Goal: Use online tool/utility: Use online tool/utility

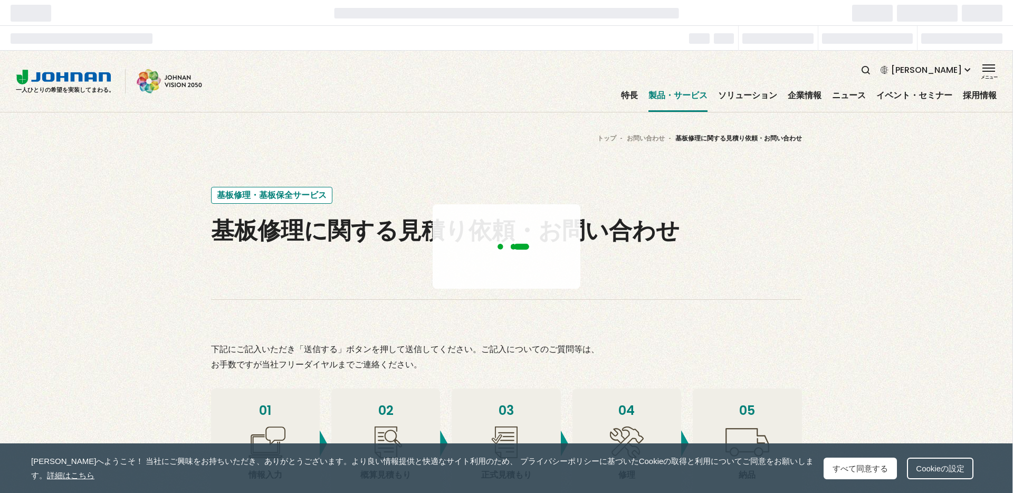
click at [360, 229] on div at bounding box center [506, 272] width 1013 height 442
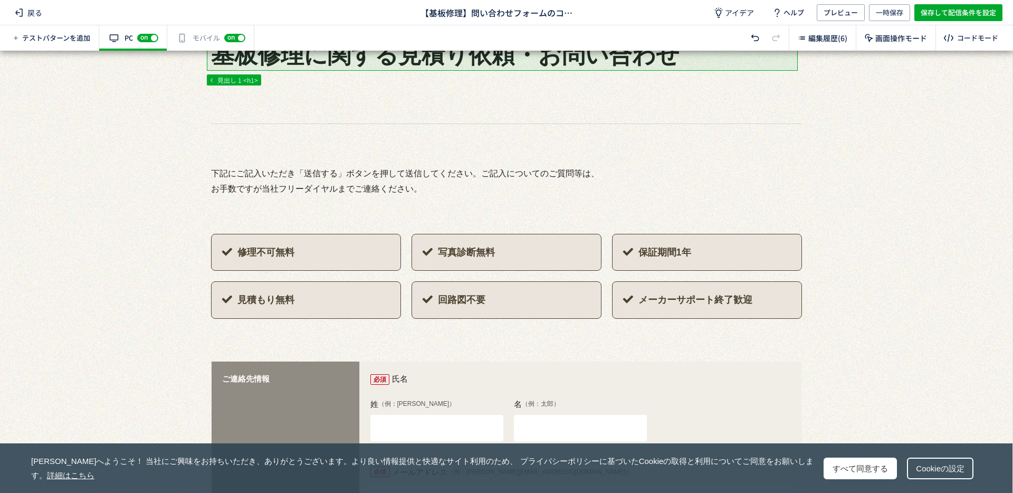
scroll to position [345, 0]
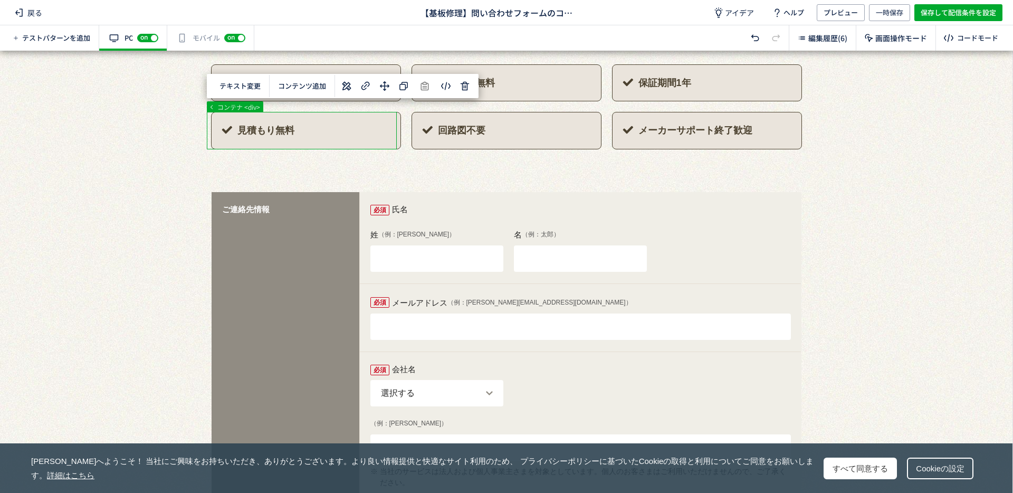
click at [341, 138] on div at bounding box center [502, 502] width 1004 height 1593
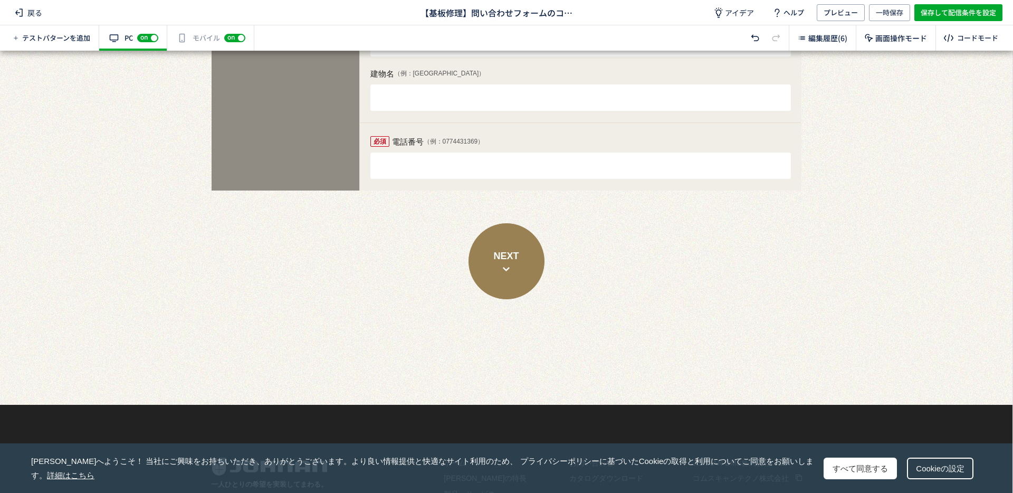
scroll to position [1091, 0]
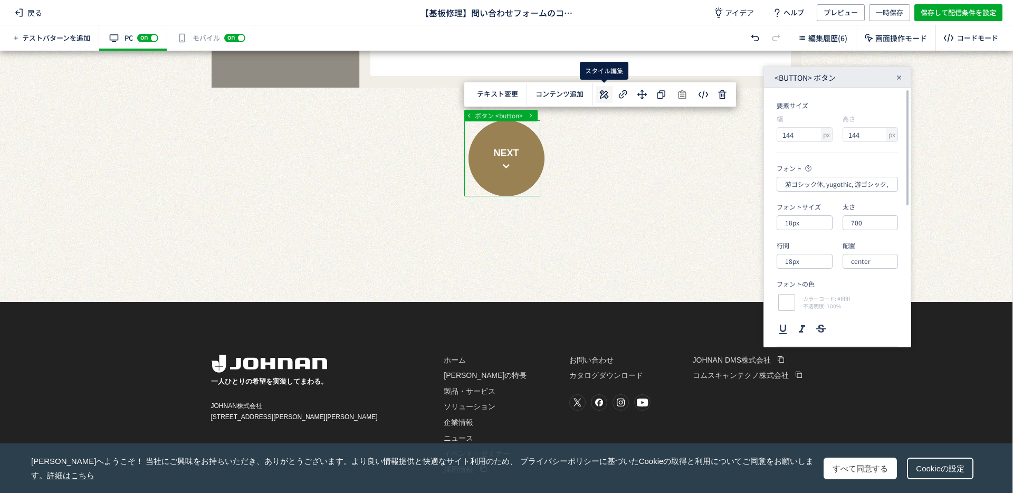
click at [601, 97] on use at bounding box center [604, 94] width 9 height 9
click at [868, 257] on input "center" at bounding box center [869, 261] width 55 height 15
click at [861, 290] on div "left" at bounding box center [874, 290] width 41 height 18
type input "left"
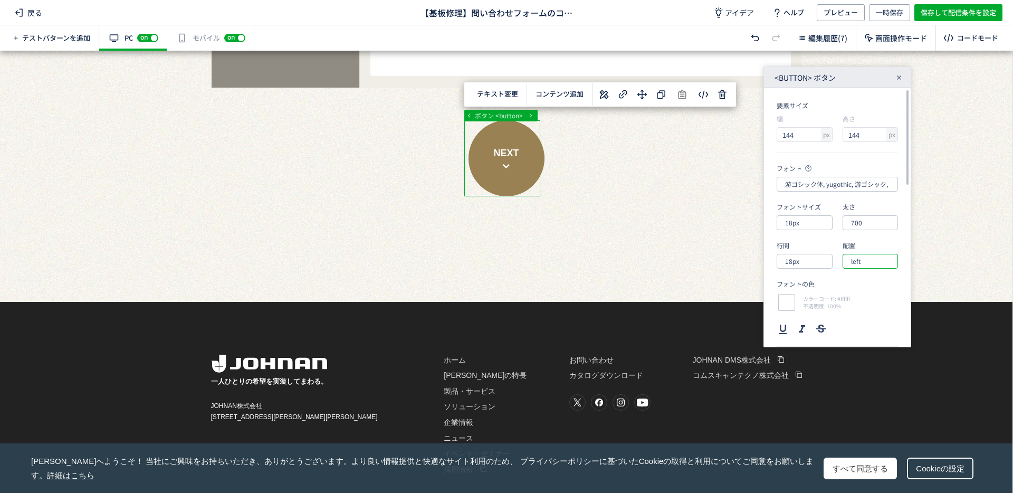
click at [860, 260] on input "left" at bounding box center [869, 261] width 55 height 15
click at [870, 234] on section "フォント 游ゴシック体, yugothic, 游ゴシック, Yu Gothic, sans-serif フォントサイズ 18px 太さ 700 行間 18px…" at bounding box center [837, 255] width 121 height 183
click at [861, 260] on input "left" at bounding box center [869, 261] width 55 height 15
